Goal: Information Seeking & Learning: Learn about a topic

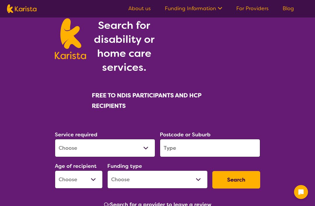
scroll to position [30, 0]
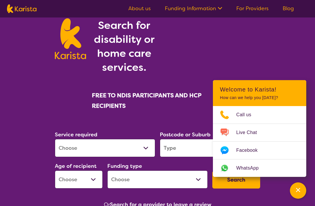
click at [305, 191] on button "Channel Menu" at bounding box center [298, 191] width 16 height 16
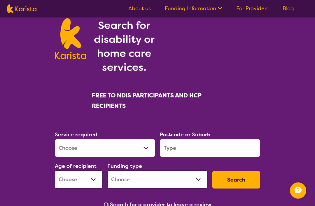
click at [105, 149] on select "Allied Health Assistant Assessment ([MEDICAL_DATA] or [MEDICAL_DATA]) Behaviour…" at bounding box center [105, 148] width 100 height 18
select select "[MEDICAL_DATA]"
click at [199, 149] on input "search" at bounding box center [210, 148] width 100 height 18
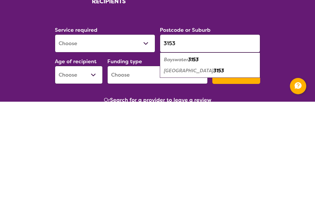
type input "3153"
click at [214, 173] on em "3153" at bounding box center [219, 176] width 11 height 6
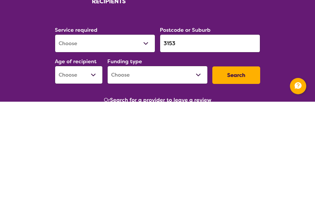
scroll to position [135, 0]
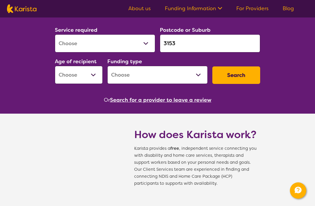
click at [95, 79] on select "Early Childhood - 0 to 9 Child - 10 to 11 Adolescent - 12 to 17 Adult - 18 to 6…" at bounding box center [79, 75] width 48 height 18
select select "AD"
click at [157, 80] on select "Home Care Package (HCP) National Disability Insurance Scheme (NDIS) I don't know" at bounding box center [157, 75] width 100 height 18
select select "NDIS"
click at [240, 79] on button "Search" at bounding box center [237, 76] width 48 height 18
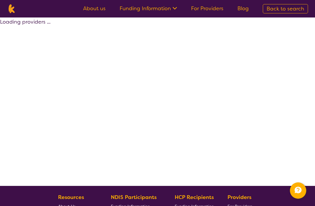
select select "by_score"
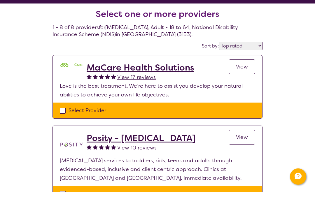
scroll to position [16, 0]
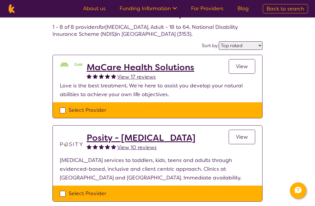
click at [241, 66] on span "View" at bounding box center [242, 66] width 12 height 7
